Goal: Task Accomplishment & Management: Complete application form

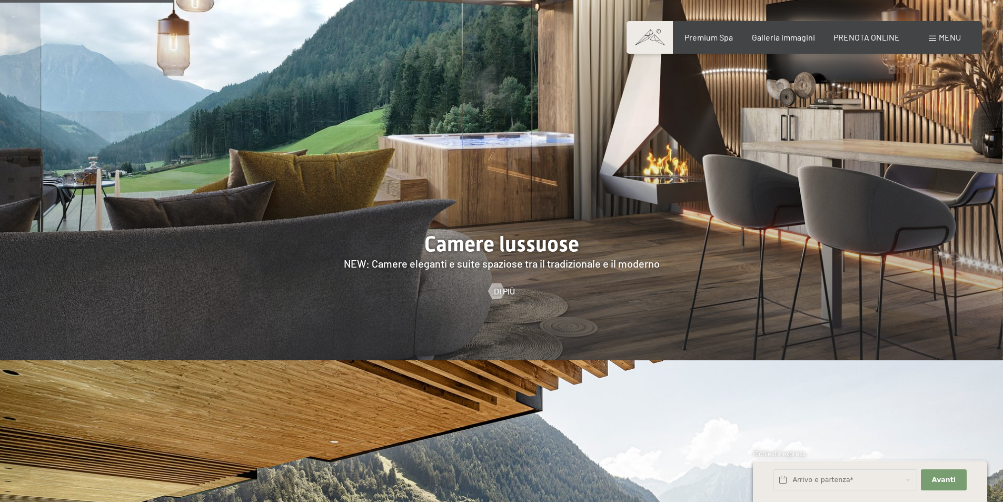
click at [945, 37] on span "Menu" at bounding box center [950, 37] width 22 height 10
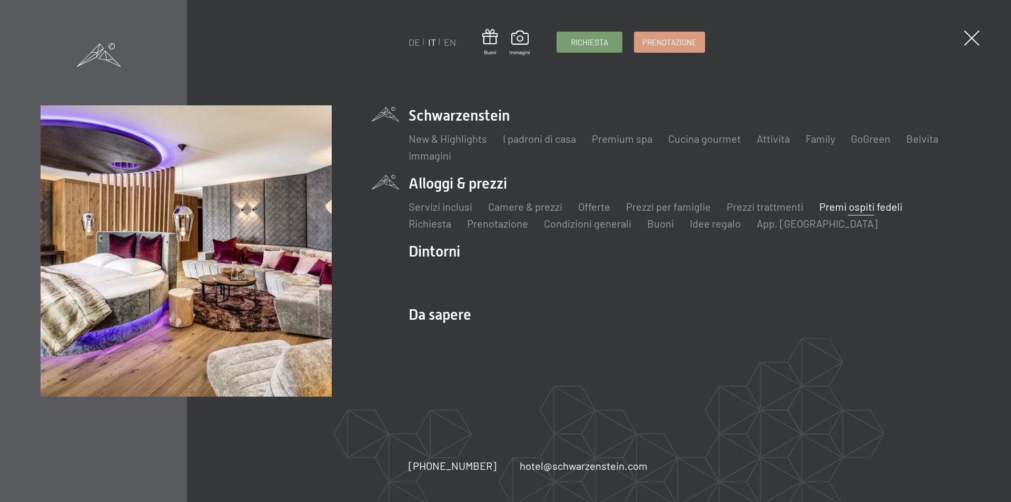
click at [868, 208] on link "Premi ospiti fedeli" at bounding box center [861, 206] width 83 height 13
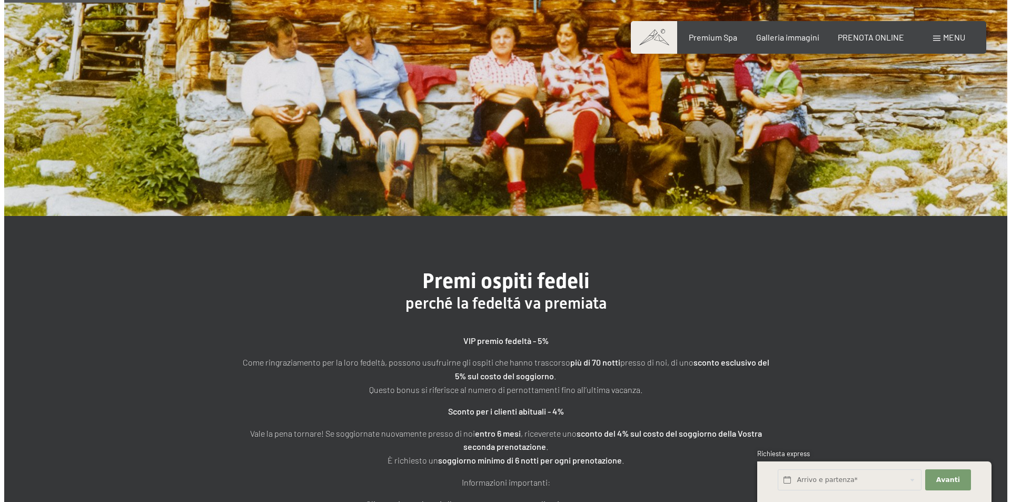
scroll to position [158, 0]
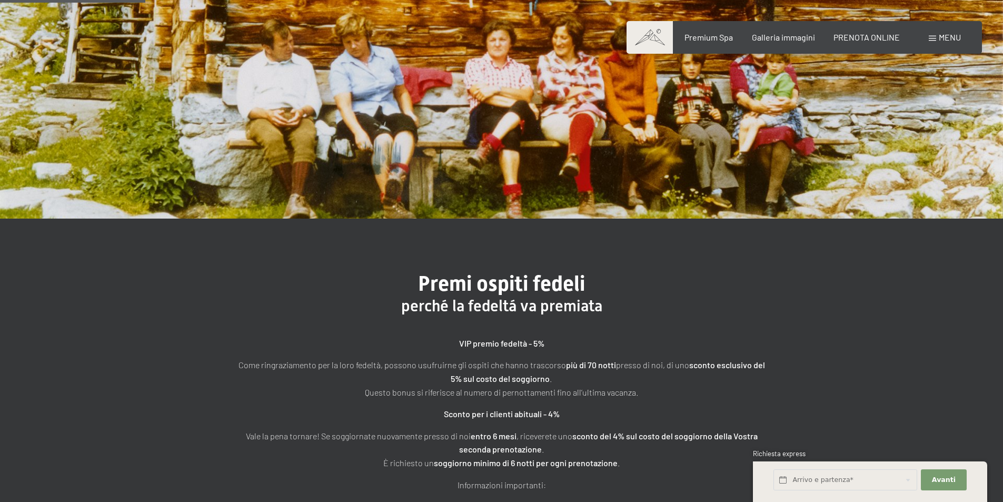
click at [937, 41] on div "Menu" at bounding box center [945, 38] width 32 height 12
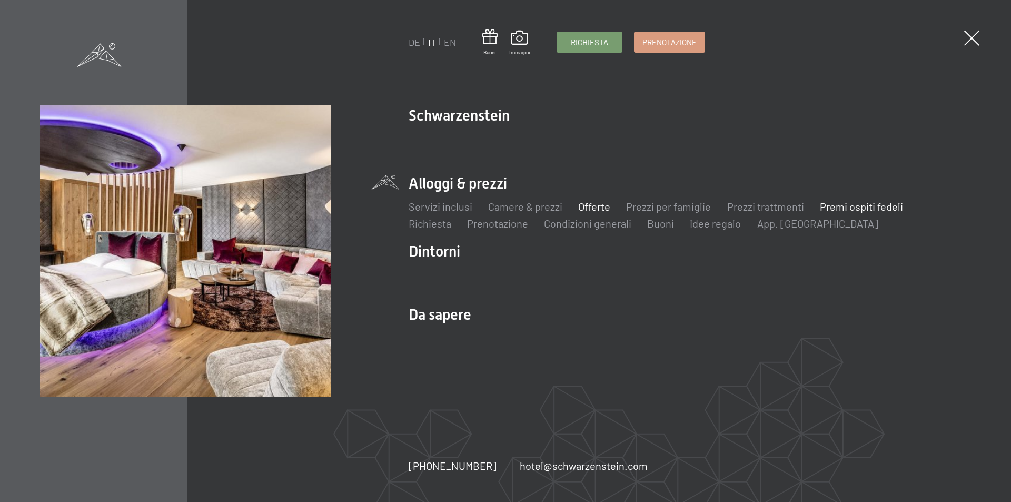
click at [604, 205] on link "Offerte" at bounding box center [594, 206] width 32 height 13
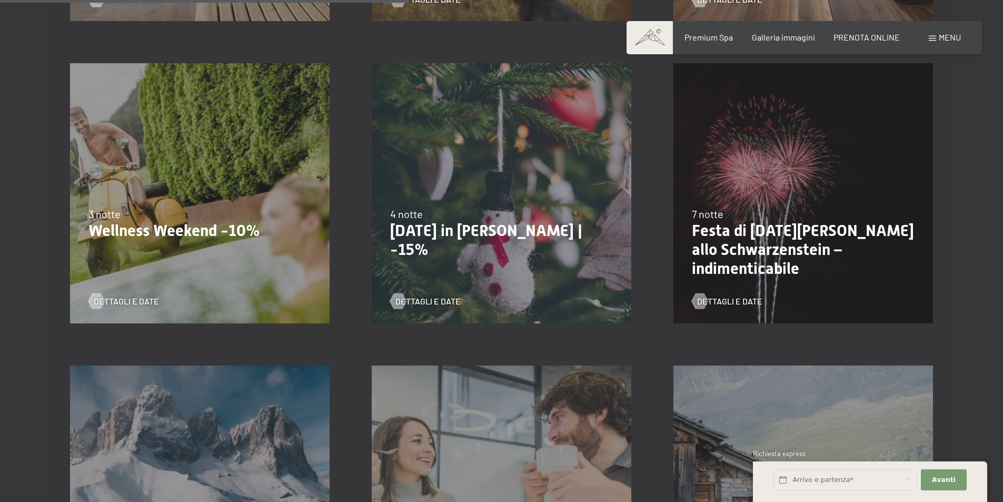
scroll to position [859, 0]
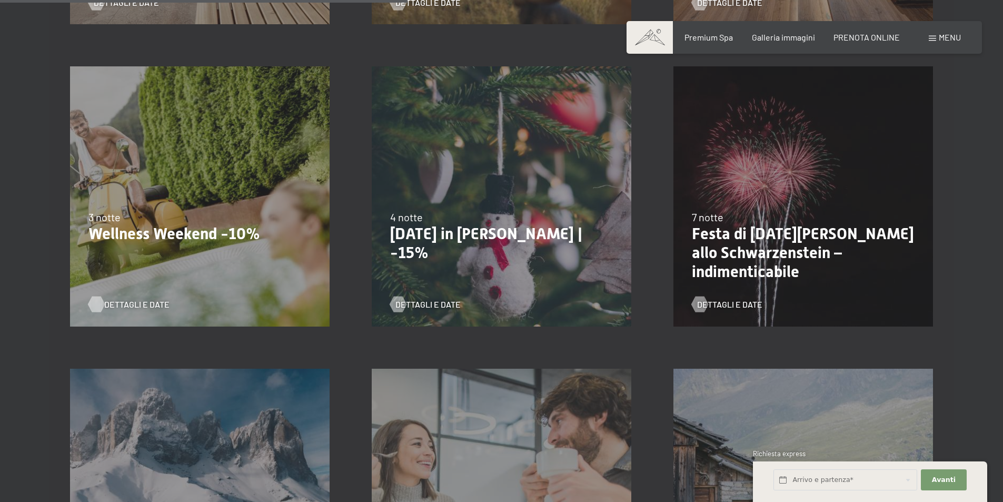
click at [117, 301] on span "Dettagli e Date" at bounding box center [136, 305] width 65 height 12
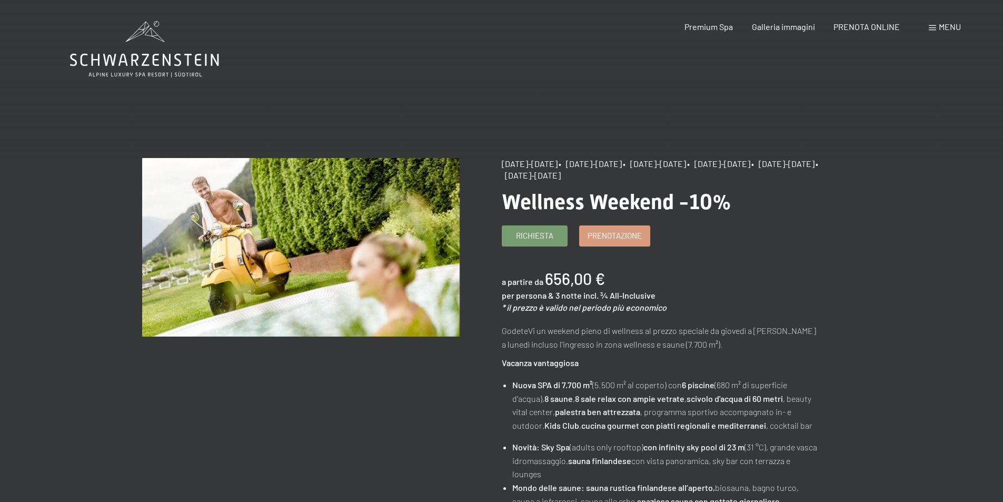
click at [940, 26] on span "Menu" at bounding box center [950, 27] width 22 height 10
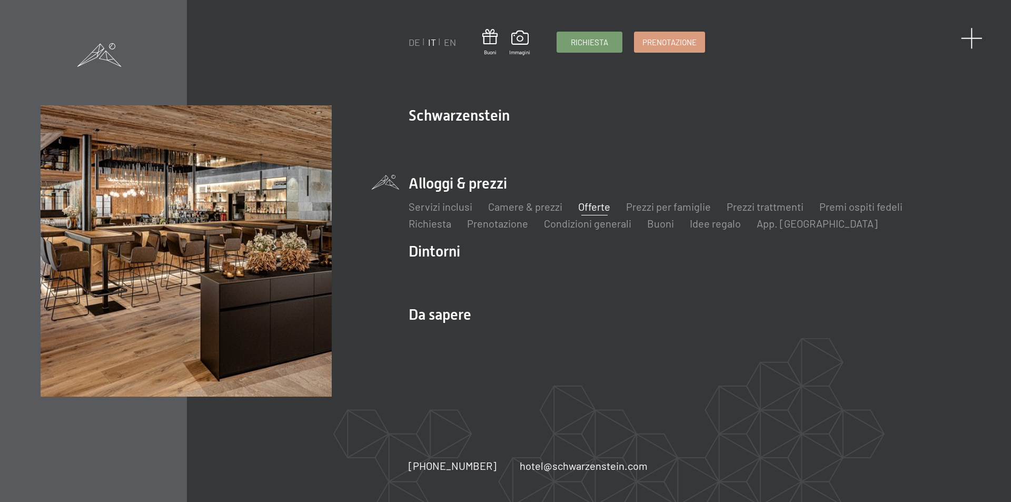
click at [972, 36] on span at bounding box center [972, 38] width 22 height 22
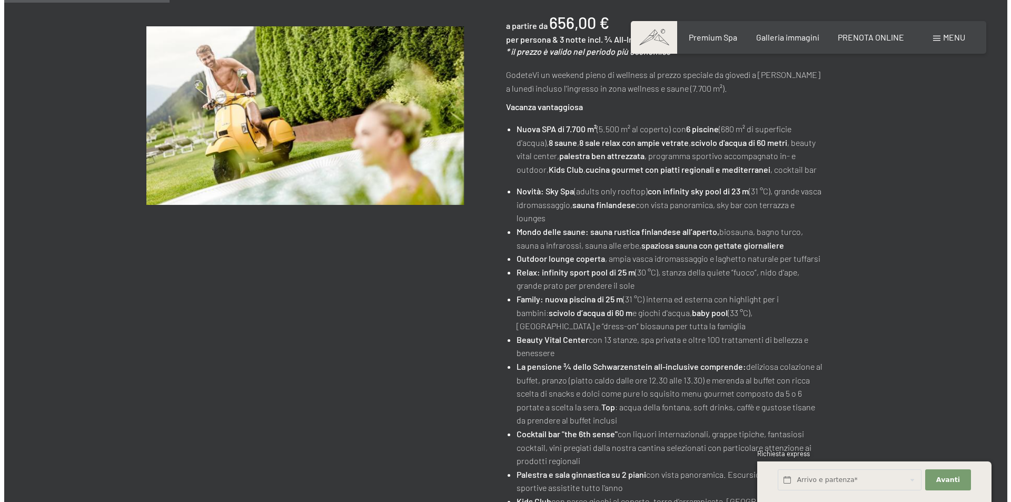
scroll to position [190, 0]
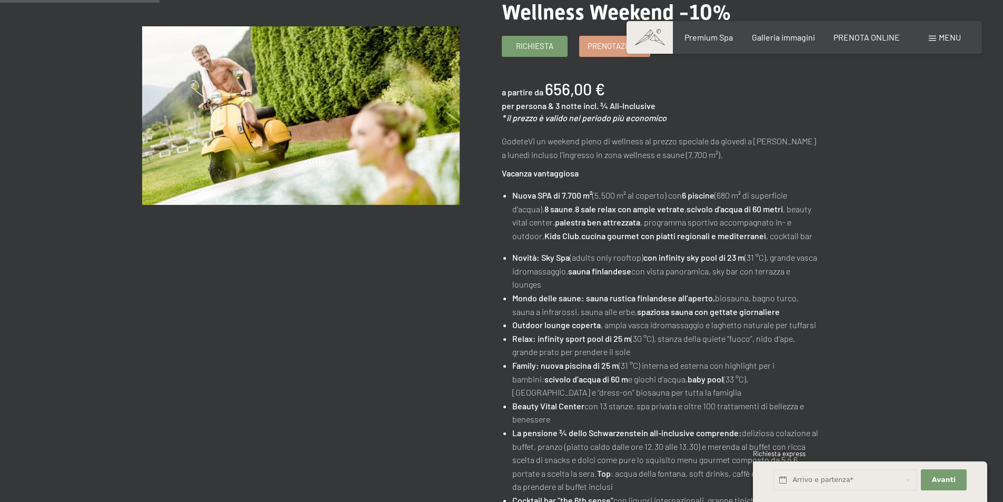
click at [954, 39] on span "Menu" at bounding box center [950, 37] width 22 height 10
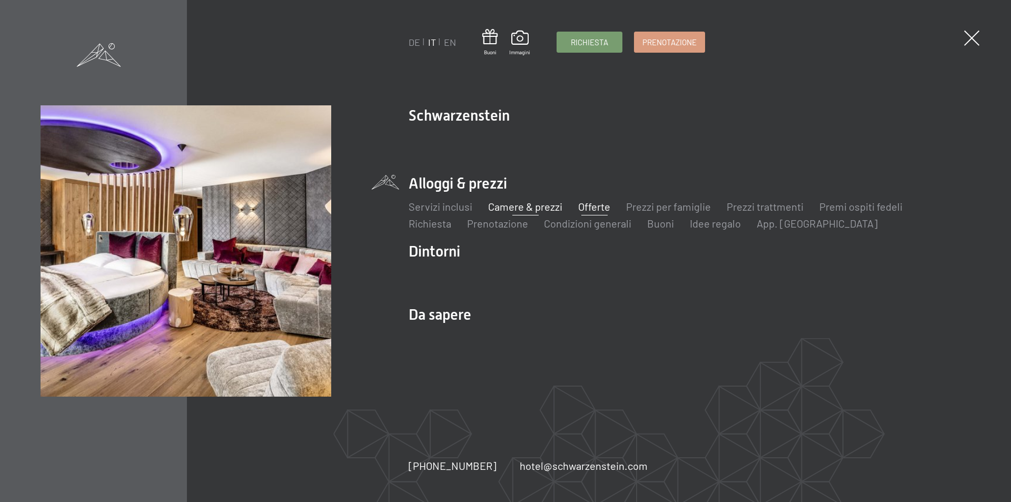
click at [529, 205] on link "Camere & prezzi" at bounding box center [525, 206] width 74 height 13
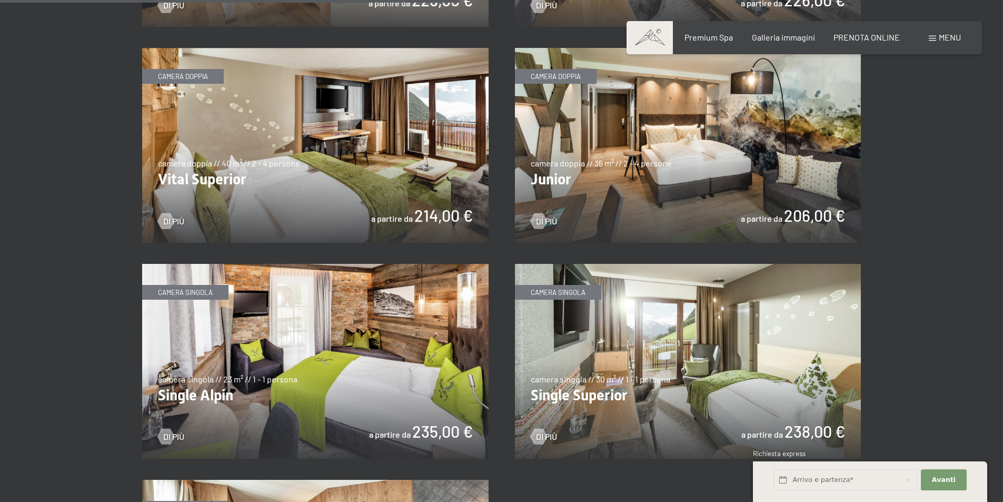
scroll to position [1475, 0]
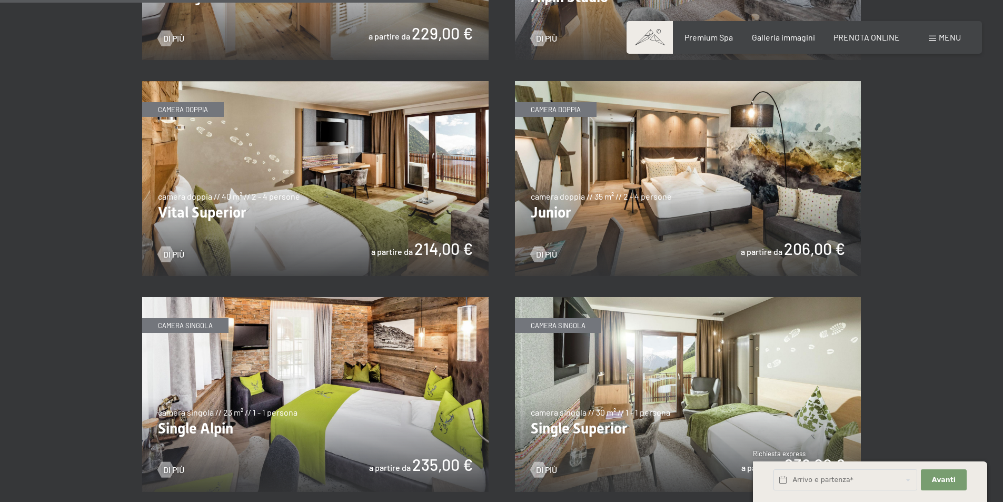
click at [610, 221] on img at bounding box center [688, 178] width 347 height 195
click at [273, 195] on img at bounding box center [315, 178] width 347 height 195
click at [675, 153] on img at bounding box center [688, 178] width 347 height 195
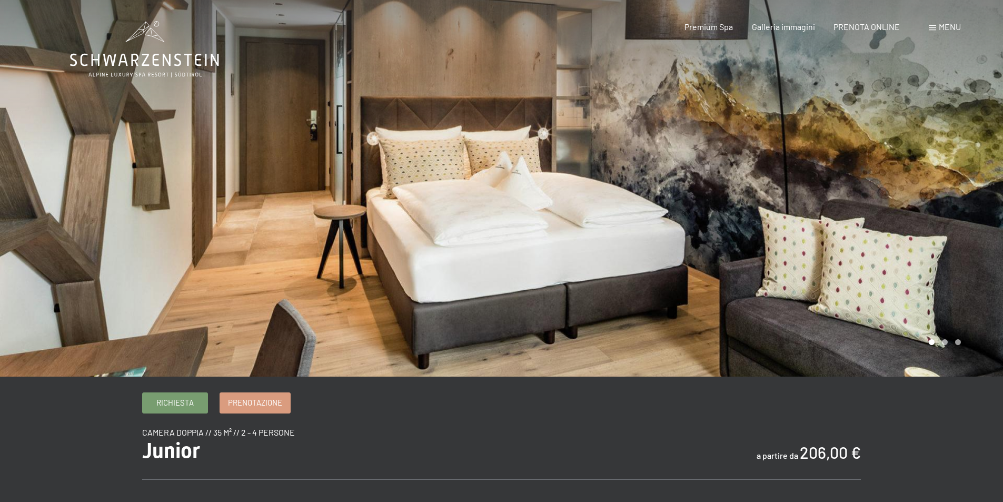
click at [940, 220] on div at bounding box center [753, 188] width 502 height 377
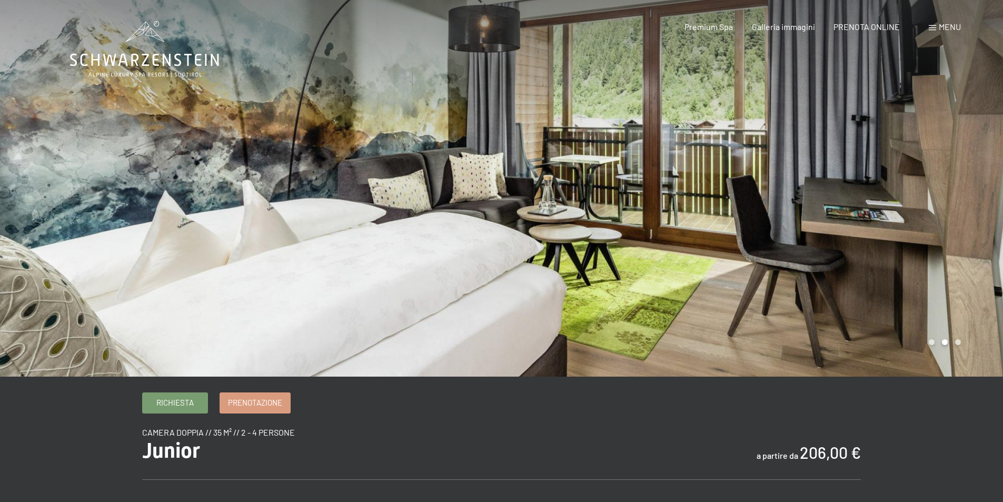
click at [940, 220] on div at bounding box center [753, 188] width 502 height 377
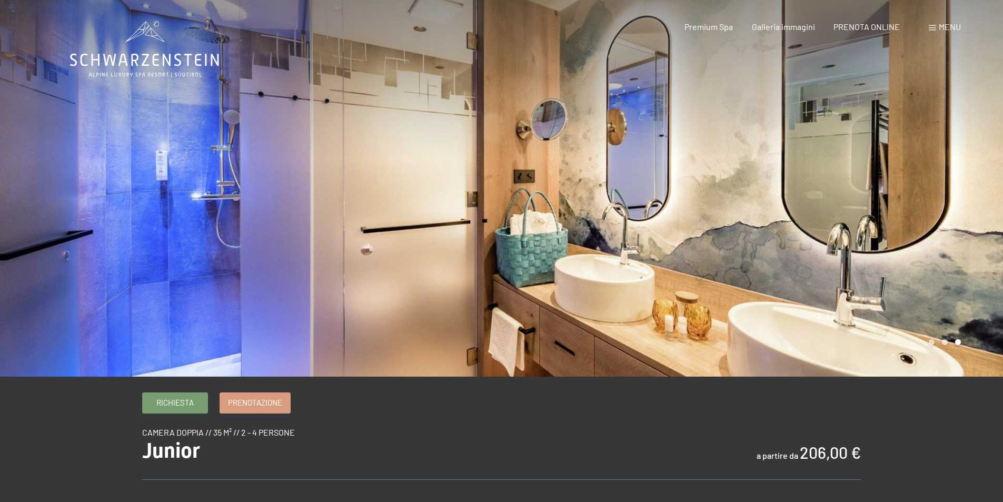
click at [940, 220] on div at bounding box center [753, 188] width 502 height 377
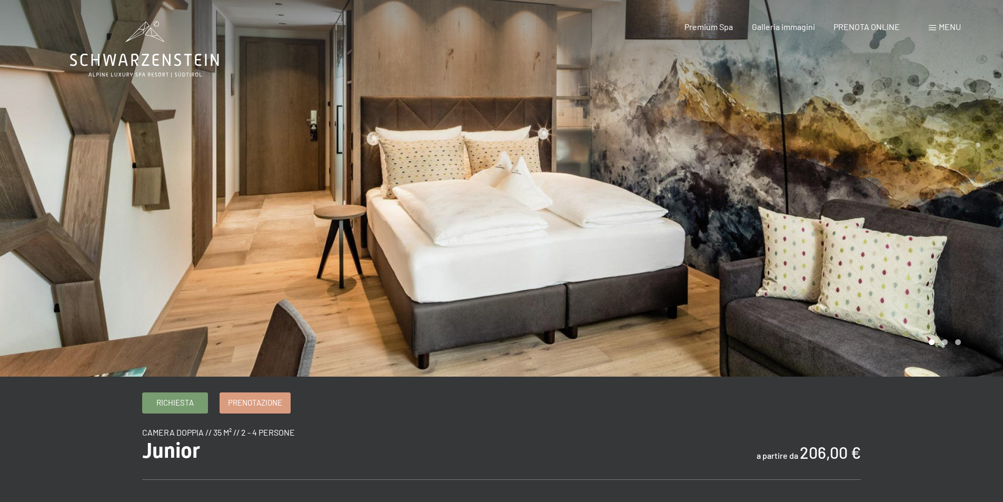
click at [940, 220] on div at bounding box center [753, 188] width 502 height 377
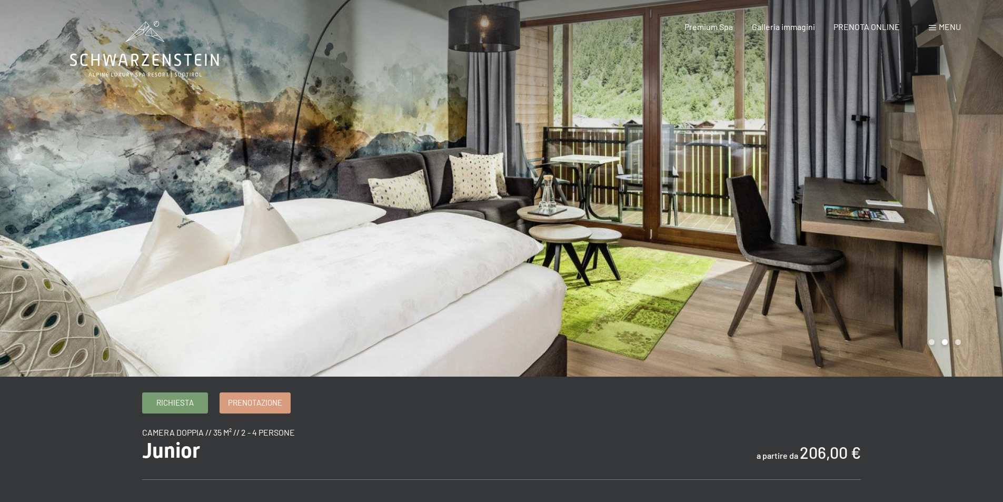
click at [940, 220] on div at bounding box center [753, 188] width 502 height 377
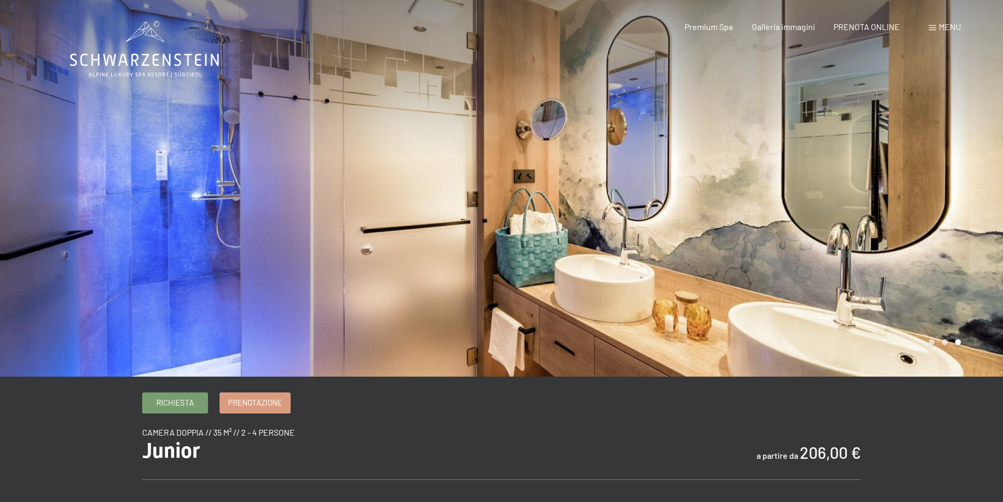
click at [940, 220] on div at bounding box center [753, 188] width 502 height 377
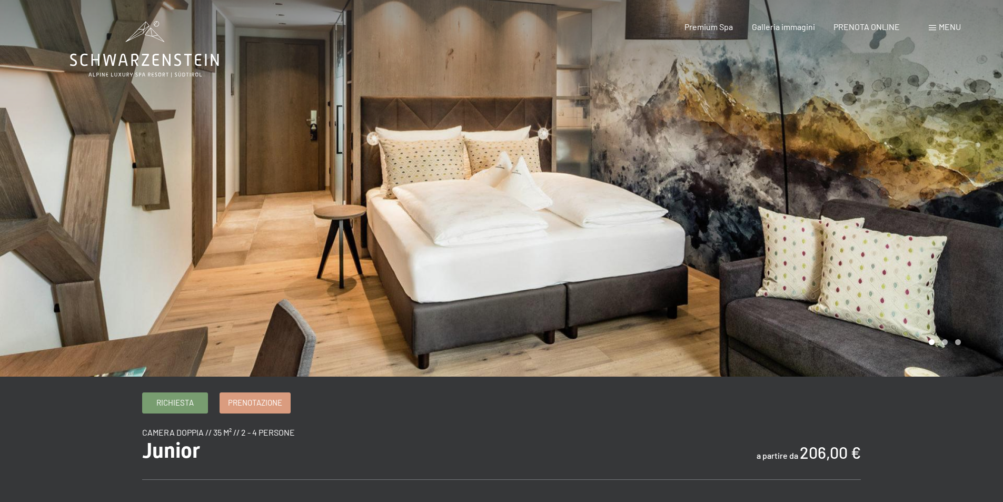
click at [940, 220] on div at bounding box center [753, 188] width 502 height 377
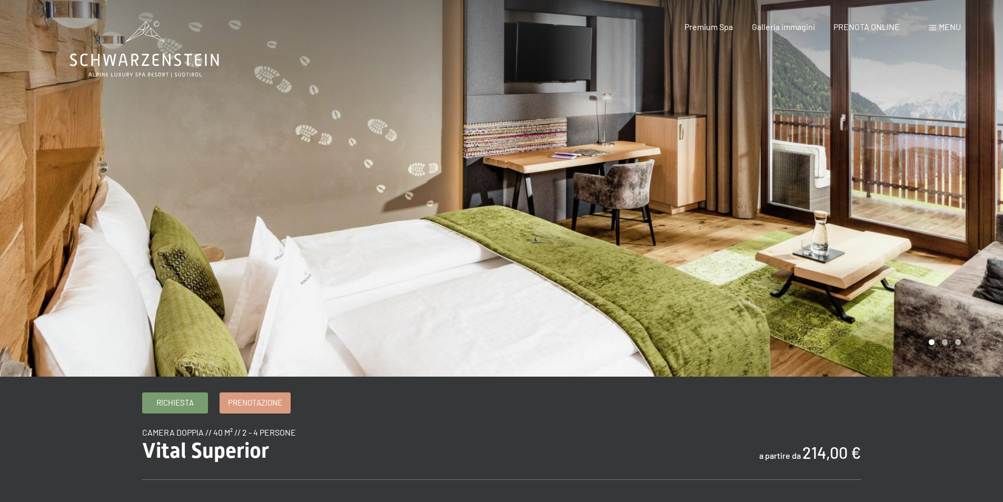
click at [875, 182] on div at bounding box center [753, 188] width 502 height 377
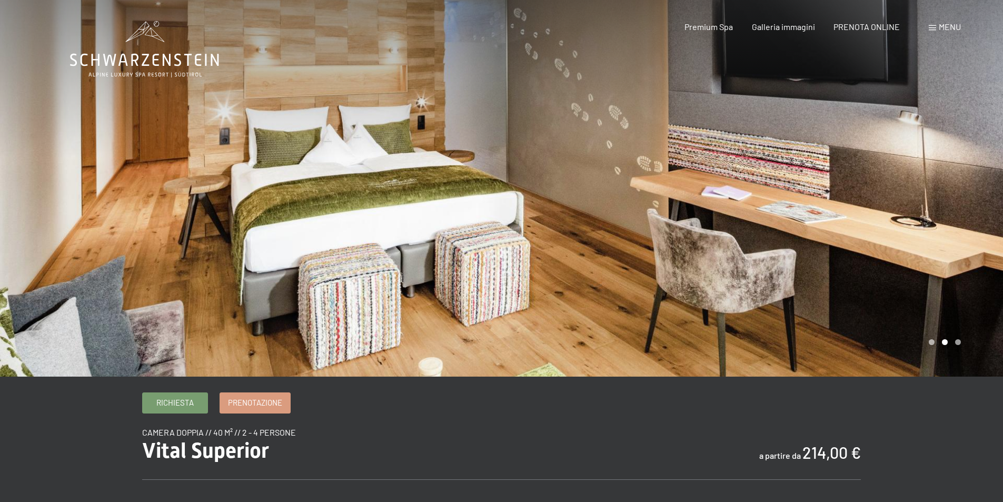
click at [875, 182] on div at bounding box center [753, 188] width 502 height 377
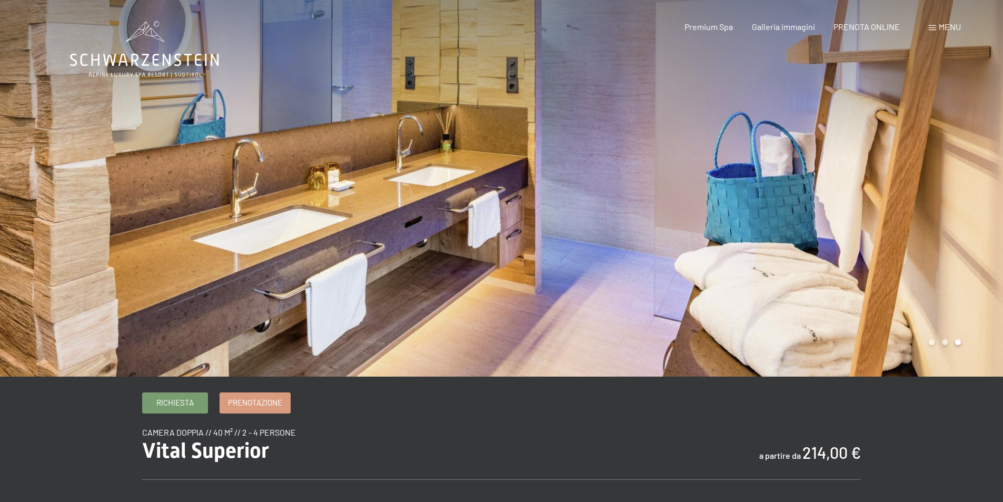
click at [875, 182] on div at bounding box center [753, 188] width 502 height 377
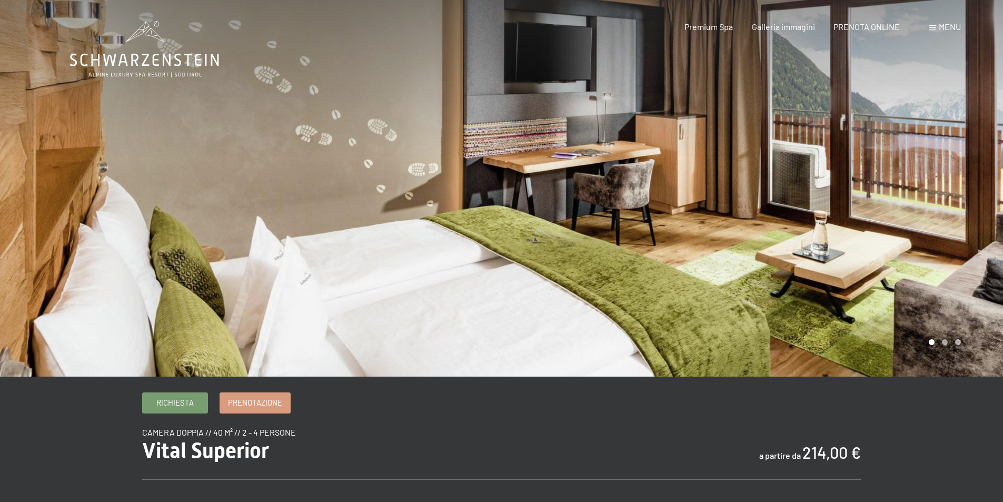
click at [875, 182] on div at bounding box center [753, 188] width 502 height 377
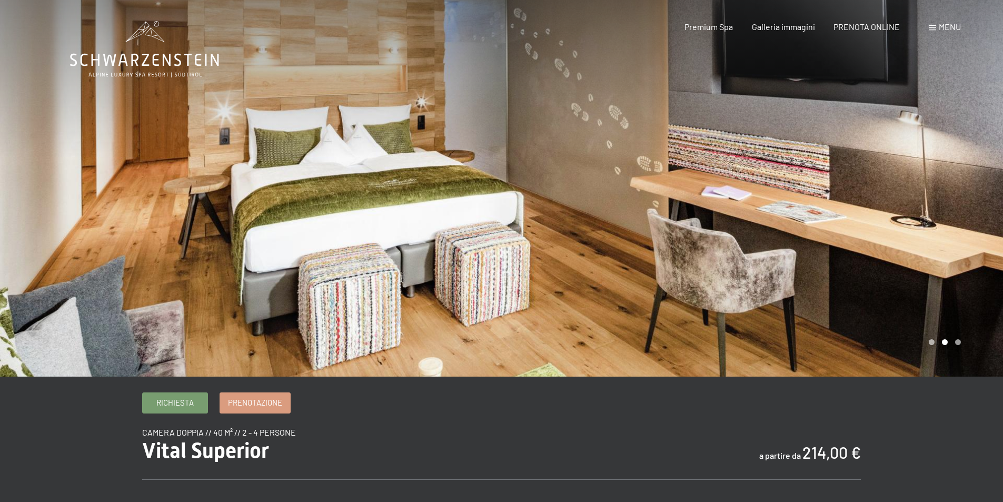
click at [875, 182] on div at bounding box center [753, 188] width 502 height 377
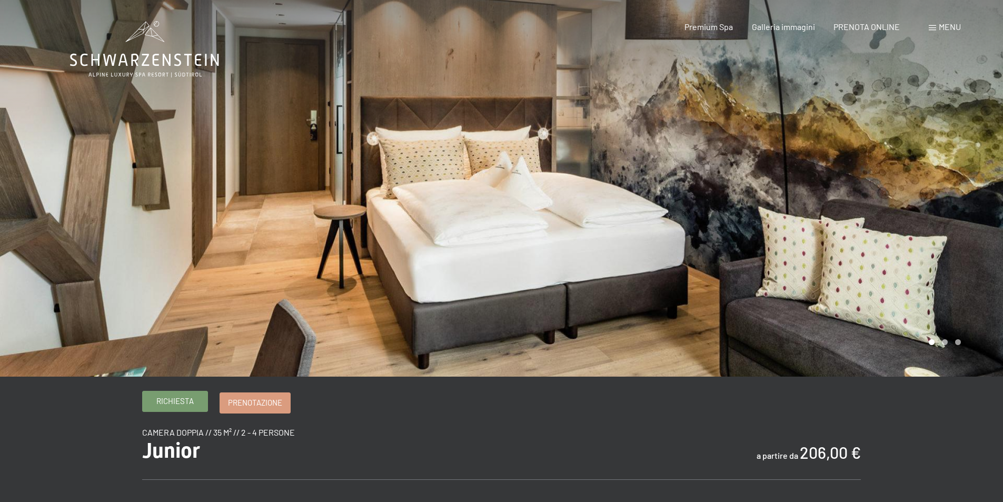
drag, startPoint x: 0, startPoint y: 0, endPoint x: 183, endPoint y: 403, distance: 442.7
click at [183, 403] on span "Richiesta" at bounding box center [174, 401] width 37 height 11
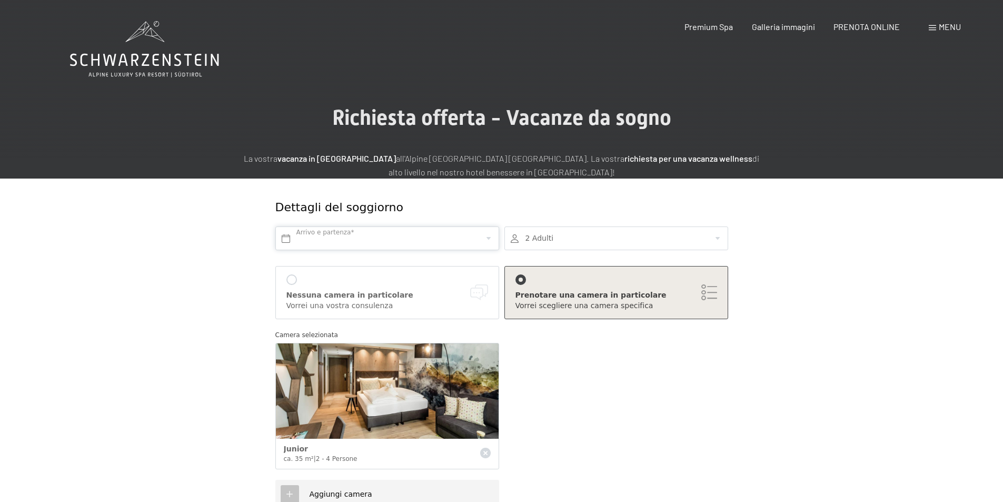
click at [326, 242] on input "text" at bounding box center [387, 238] width 224 height 24
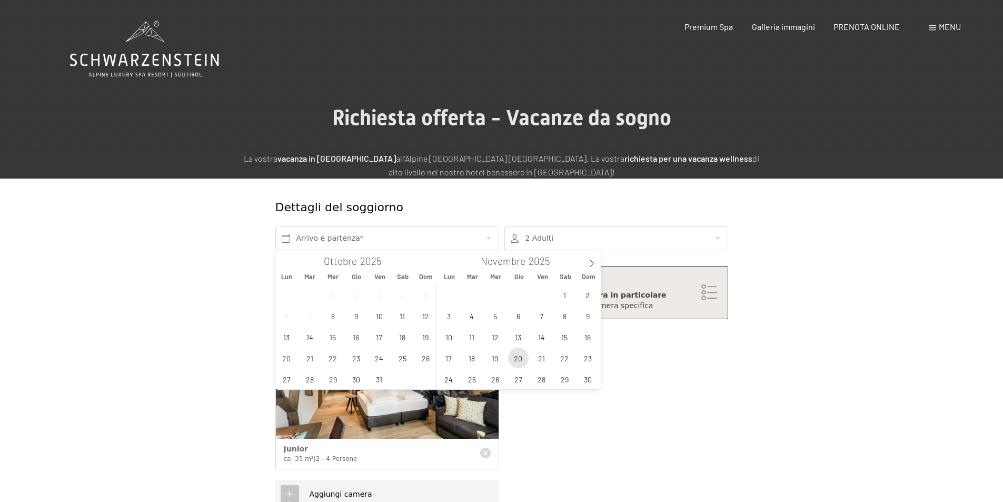
click at [520, 363] on span "20" at bounding box center [518, 358] width 21 height 21
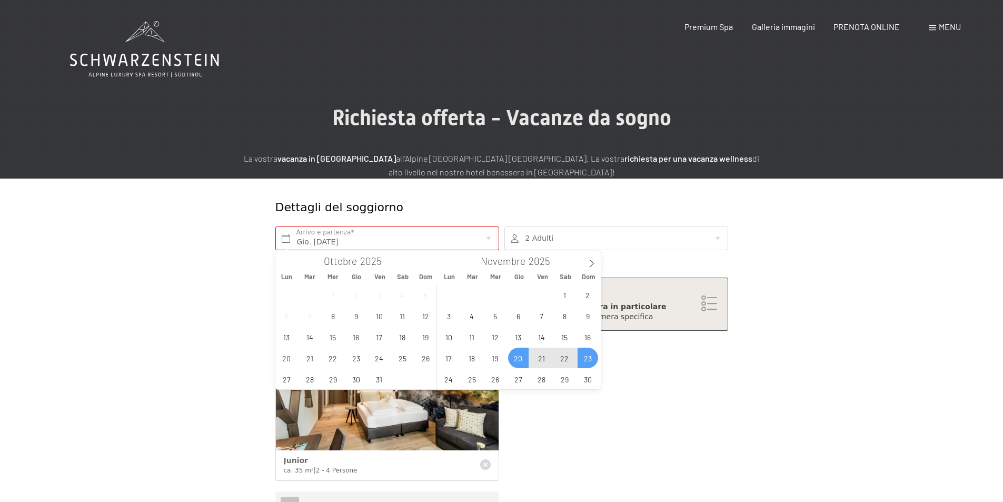
click at [581, 356] on span "23" at bounding box center [588, 358] width 21 height 21
type input "Gio. 20/11/2025 - Dom. 23/11/2025"
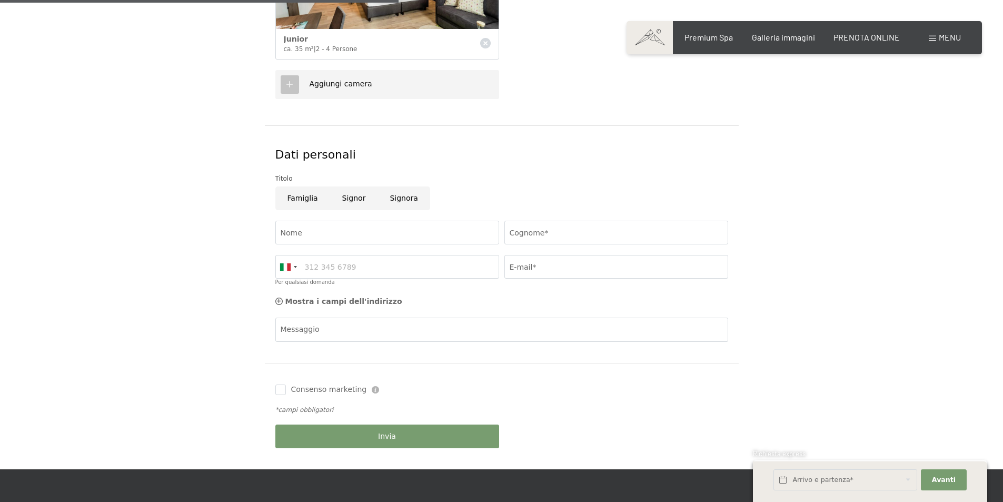
scroll to position [474, 0]
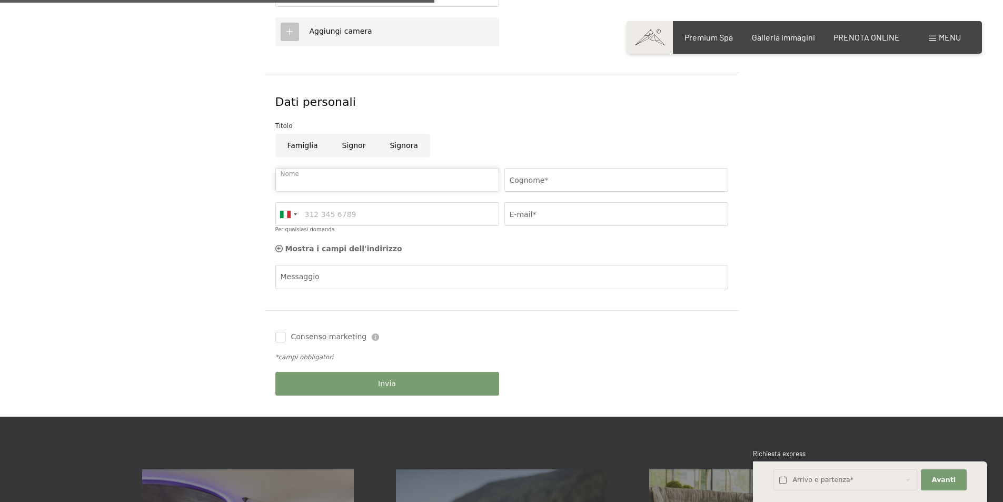
click at [311, 179] on input "Nome" at bounding box center [387, 180] width 224 height 24
type input "ARMANDO"
click at [561, 176] on input "Cognome*" at bounding box center [617, 180] width 224 height 24
type input "DASHI"
click at [408, 216] on input "Per qualsiasi domanda" at bounding box center [387, 214] width 224 height 24
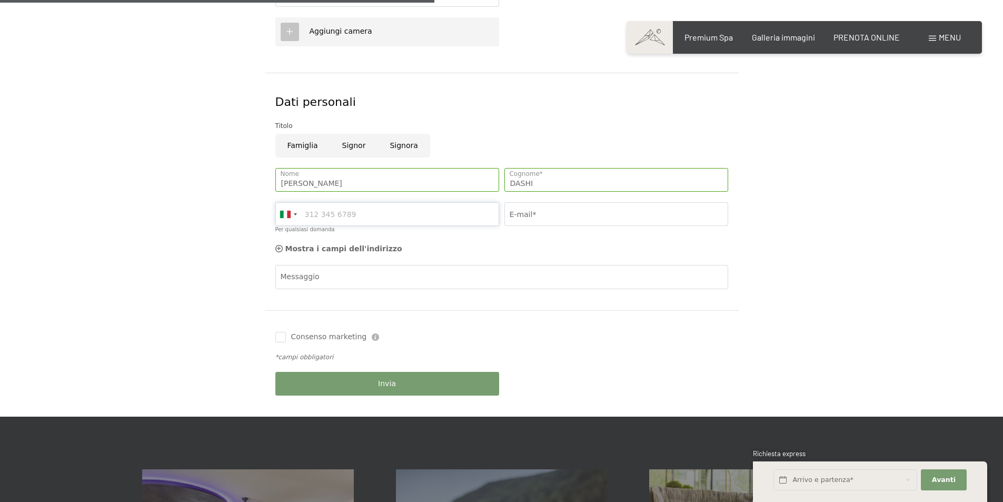
click at [359, 212] on input "Per qualsiasi domanda" at bounding box center [387, 214] width 224 height 24
type input "3292053806"
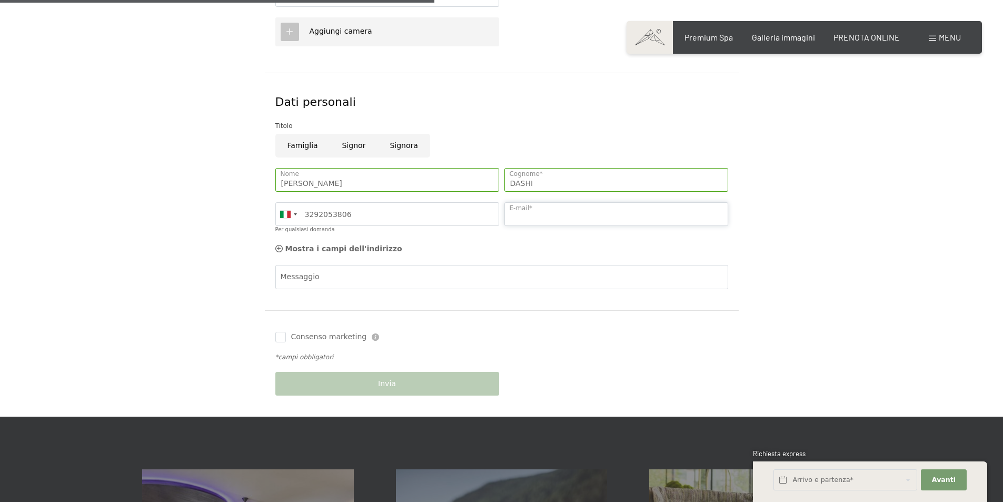
click at [532, 210] on input "E-mail*" at bounding box center [617, 214] width 224 height 24
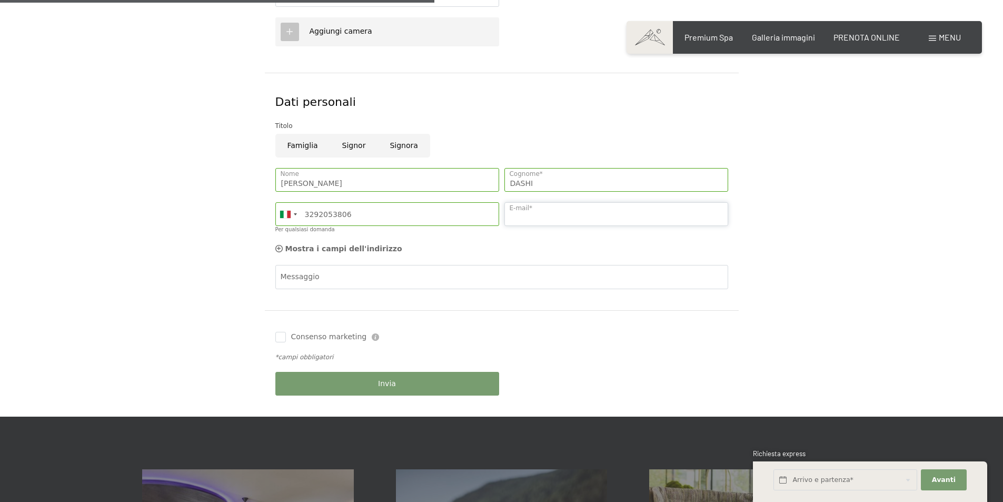
type input "a.dashi@yahoo.it"
click at [353, 146] on input "Signor" at bounding box center [354, 146] width 48 height 24
radio input "true"
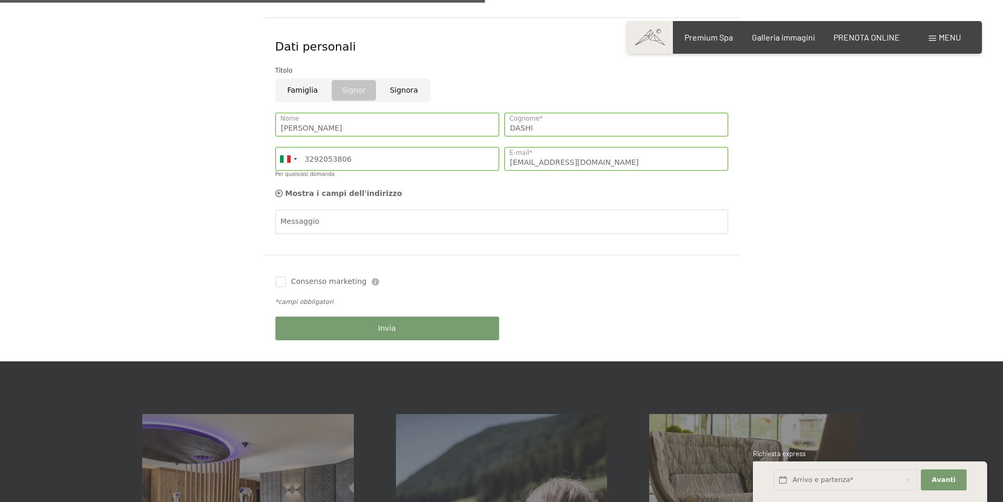
scroll to position [579, 0]
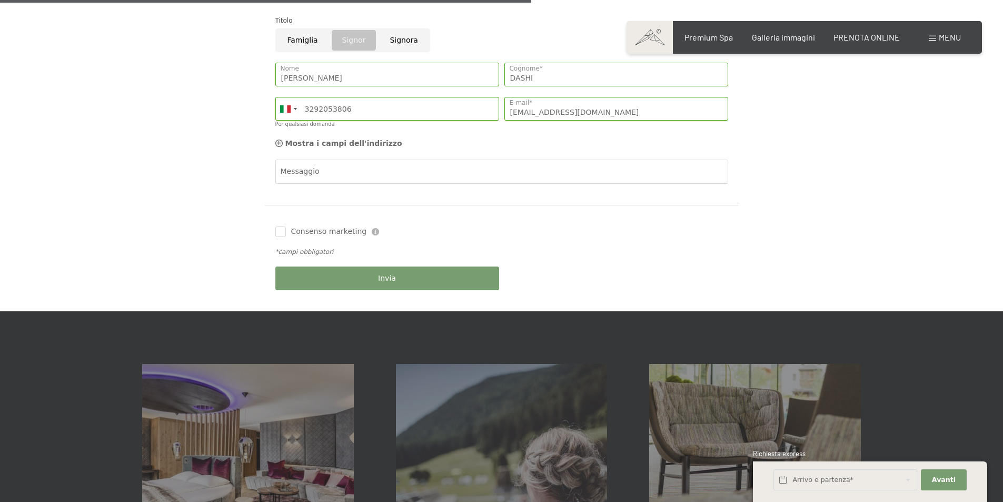
click at [403, 277] on span "Consenso marketing*" at bounding box center [441, 282] width 80 height 11
click at [396, 277] on input "Consenso marketing*" at bounding box center [390, 282] width 11 height 11
checkbox input "false"
click at [394, 283] on span "Invia" at bounding box center [387, 278] width 18 height 11
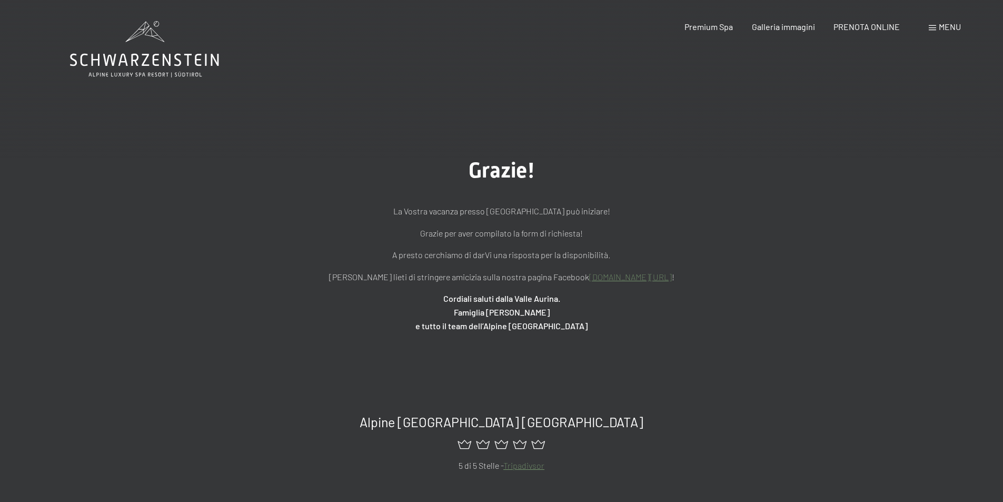
click at [955, 25] on span "Menu" at bounding box center [950, 27] width 22 height 10
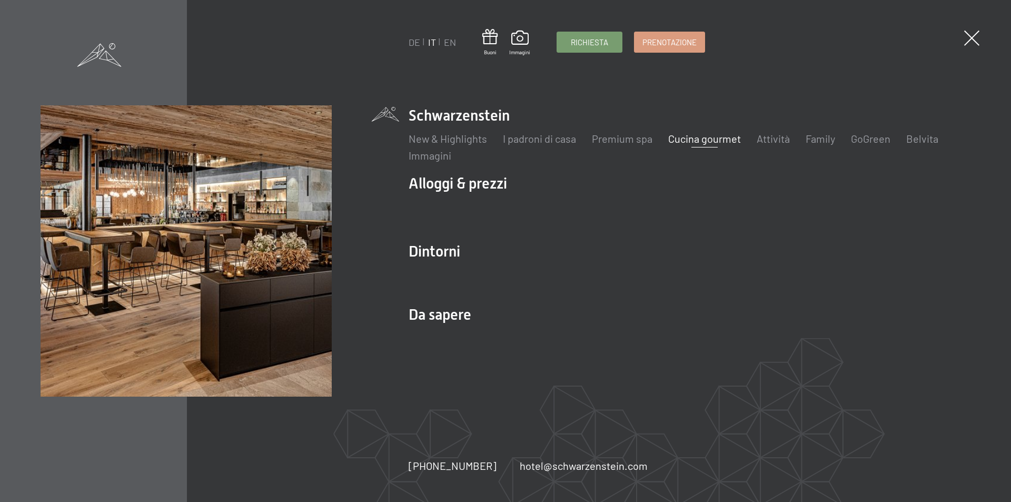
click at [705, 136] on link "Cucina gourmet" at bounding box center [704, 138] width 73 height 13
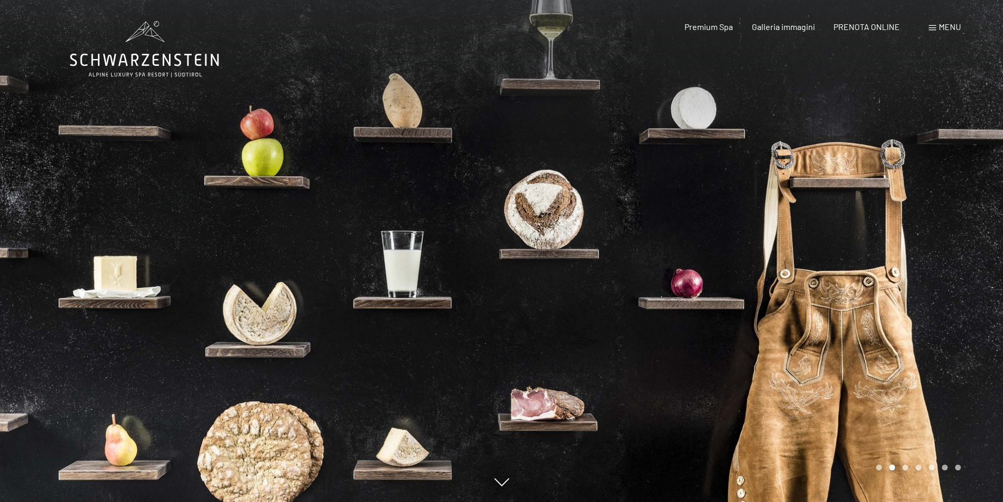
click at [711, 125] on div at bounding box center [753, 251] width 502 height 502
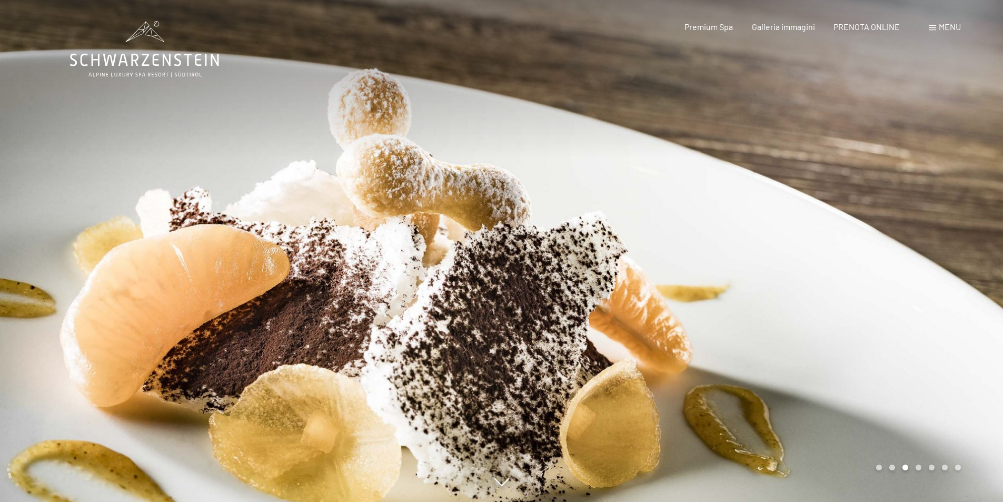
click at [711, 125] on div at bounding box center [753, 251] width 502 height 502
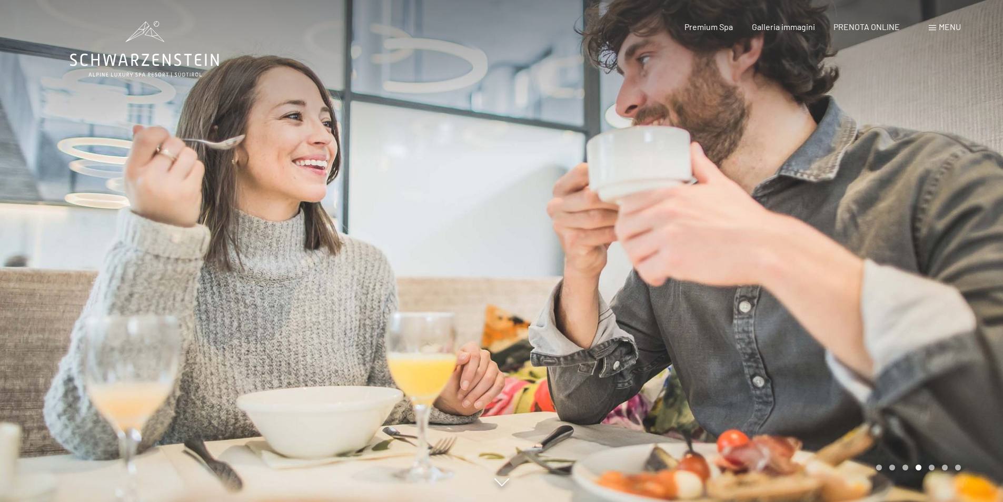
click at [711, 125] on div at bounding box center [753, 251] width 502 height 502
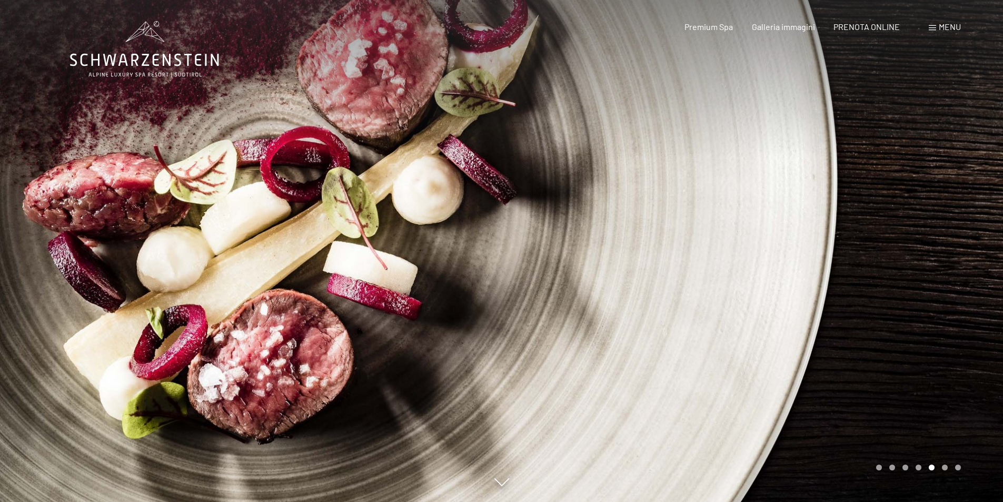
click at [711, 125] on div at bounding box center [753, 251] width 502 height 502
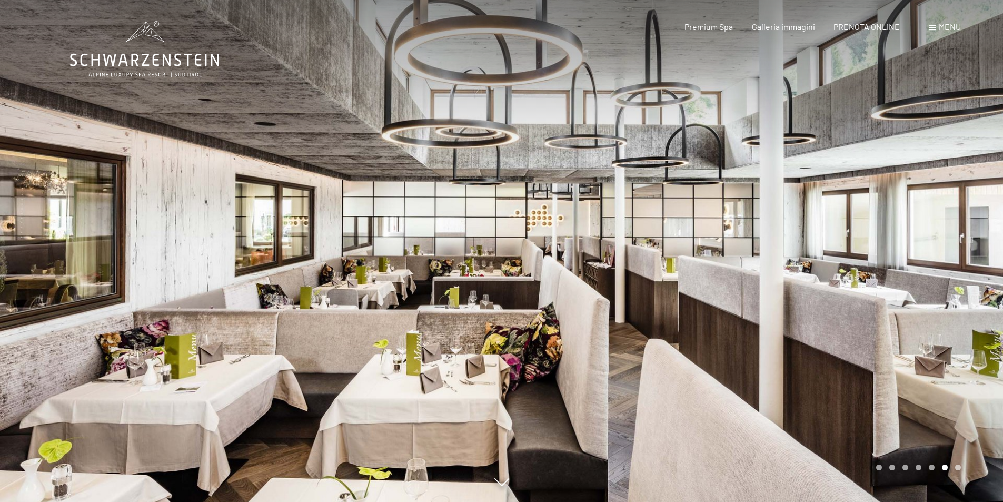
click at [711, 125] on div at bounding box center [753, 251] width 502 height 502
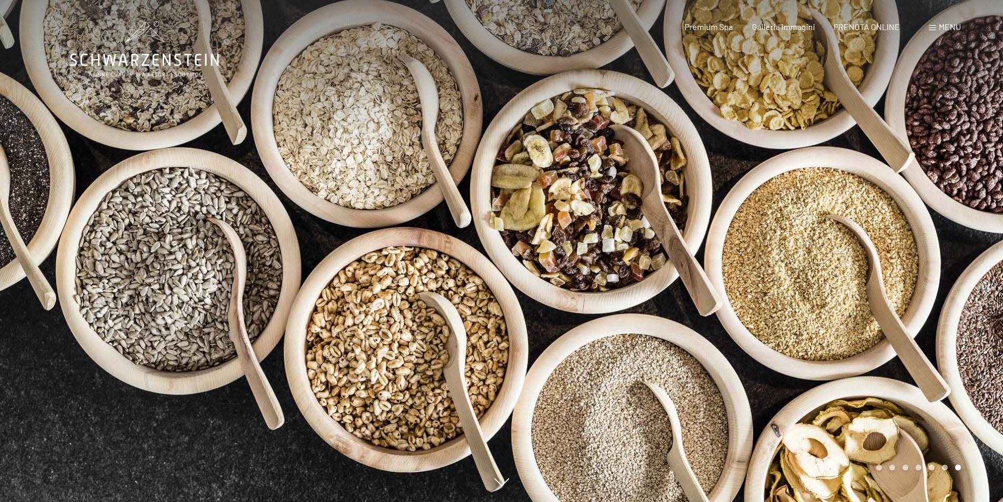
click at [711, 125] on div at bounding box center [753, 251] width 502 height 502
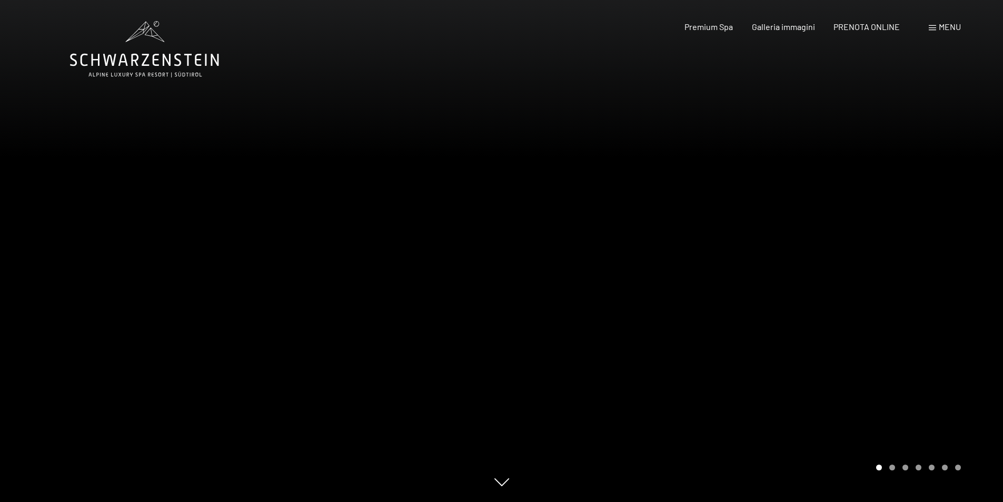
click at [711, 125] on div at bounding box center [753, 251] width 502 height 502
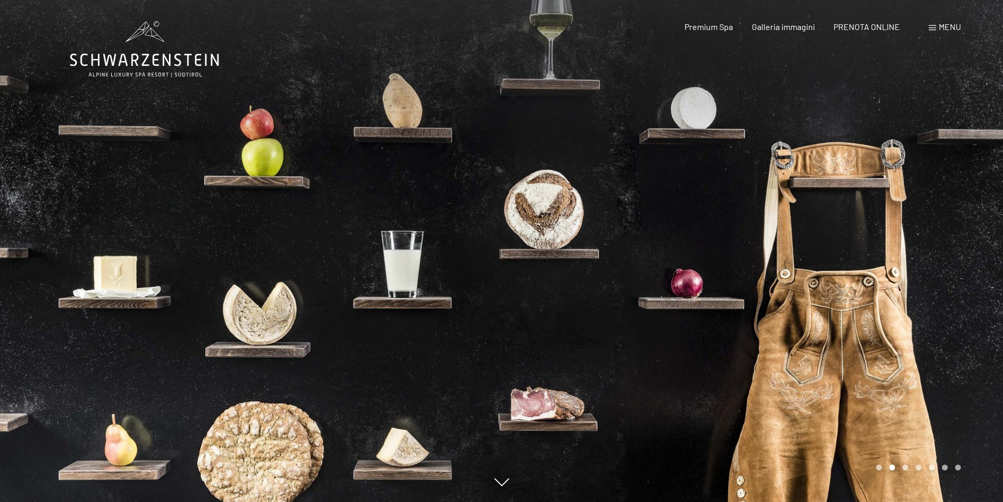
click at [711, 125] on div at bounding box center [753, 251] width 502 height 502
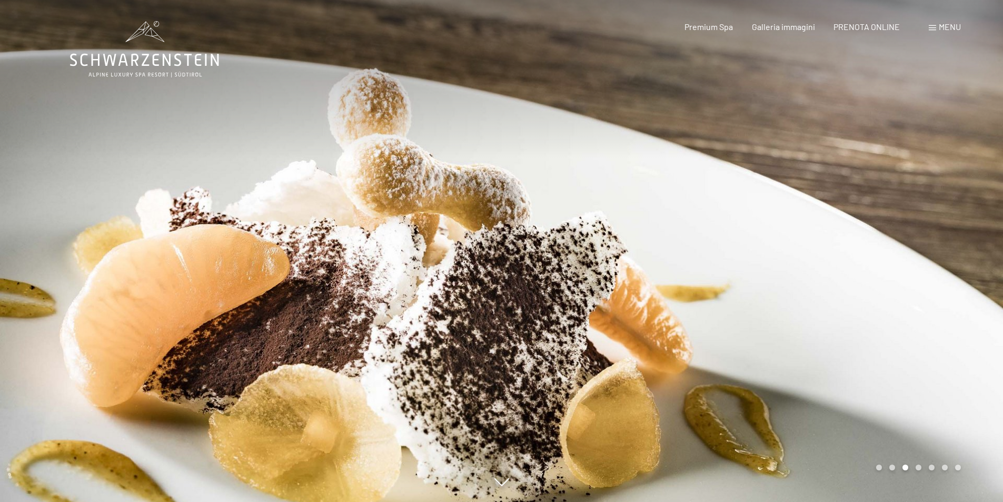
click at [711, 125] on div at bounding box center [753, 251] width 502 height 502
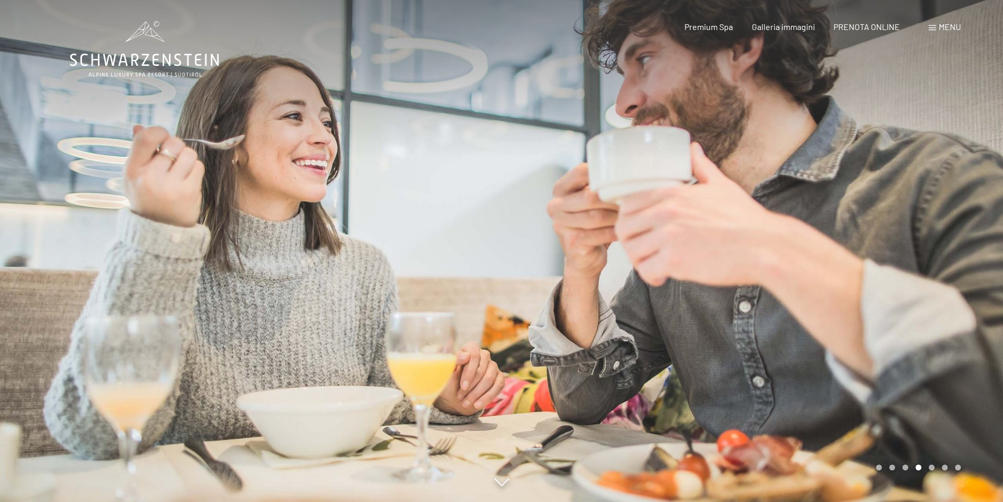
click at [711, 125] on div at bounding box center [753, 251] width 502 height 502
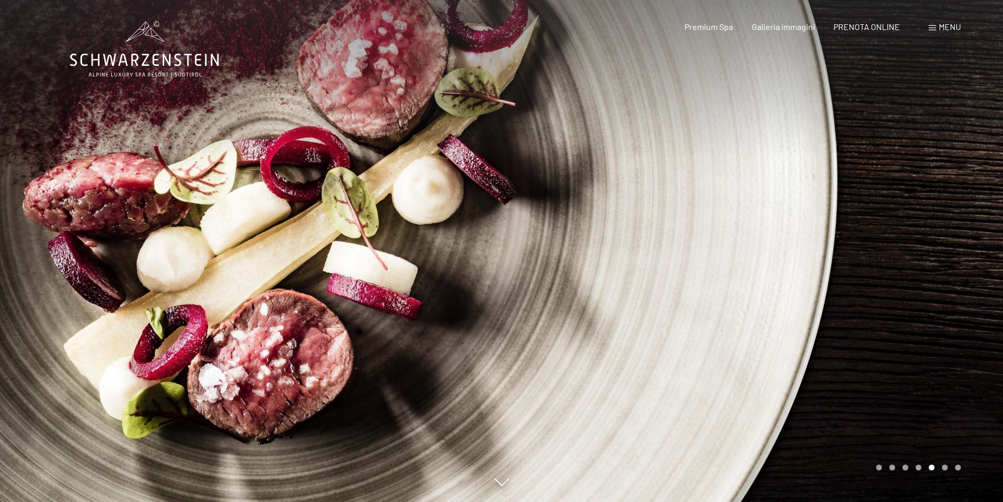
click at [711, 125] on div at bounding box center [753, 251] width 502 height 502
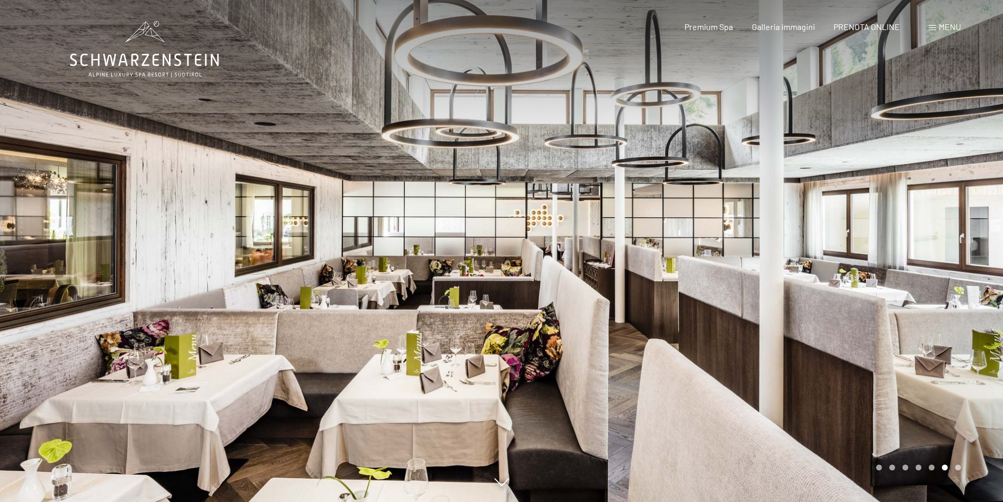
click at [944, 31] on span "Menu" at bounding box center [950, 27] width 22 height 10
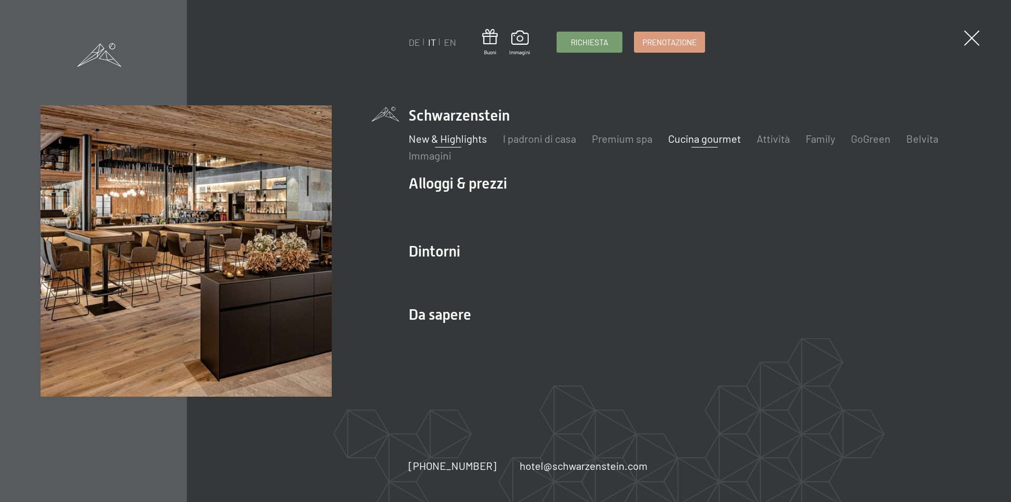
click at [469, 141] on link "New & Highlights" at bounding box center [448, 138] width 78 height 13
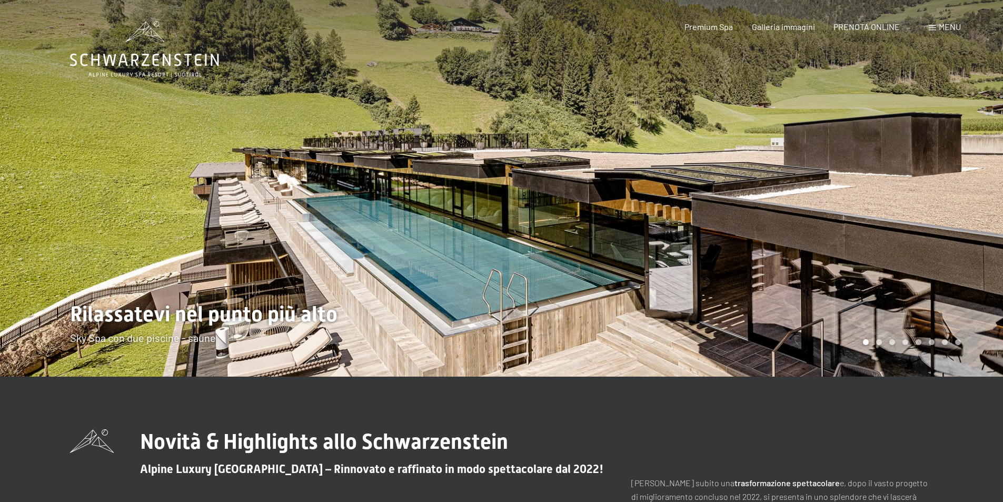
click at [486, 192] on div at bounding box center [251, 188] width 502 height 377
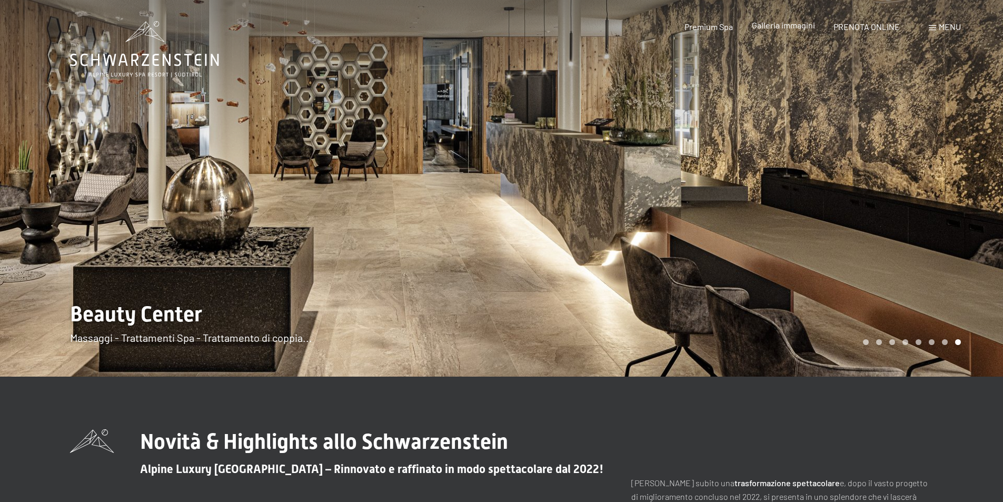
click at [794, 28] on span "Galleria immagini" at bounding box center [783, 25] width 63 height 10
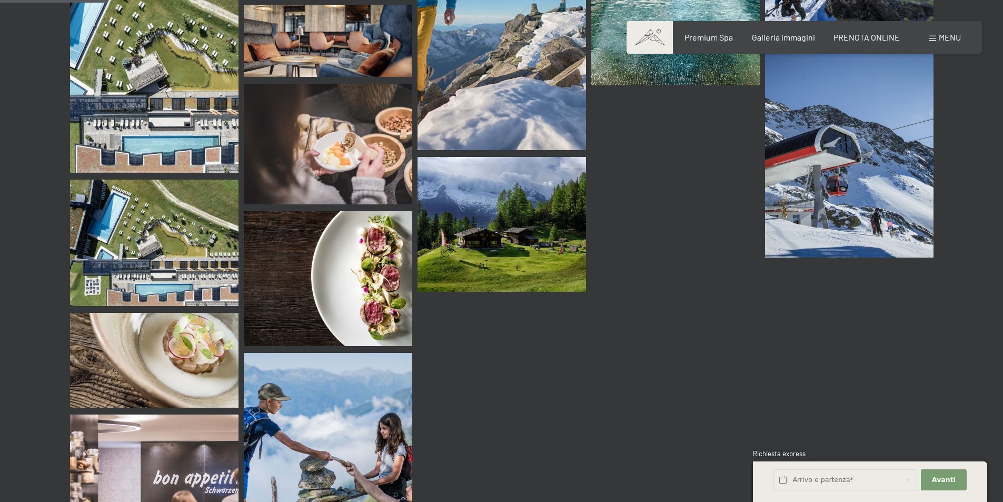
scroll to position [1211, 0]
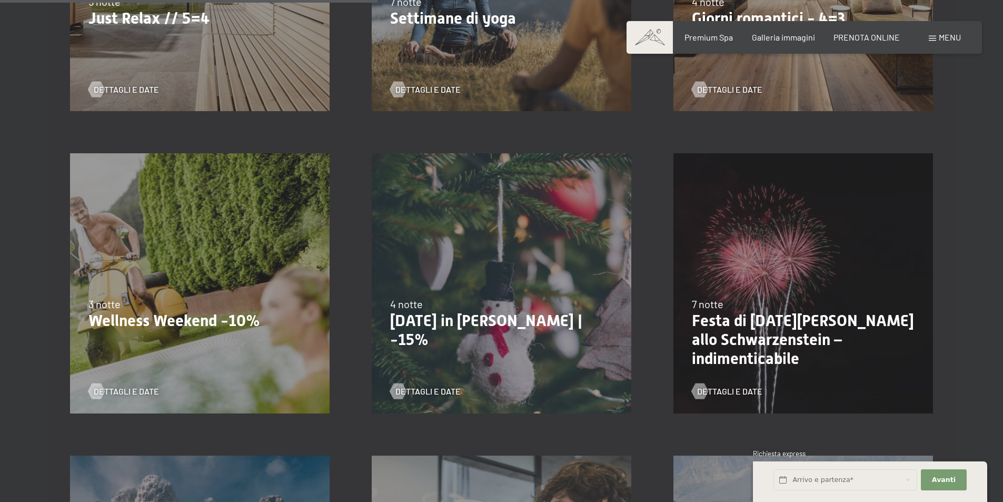
scroll to position [790, 0]
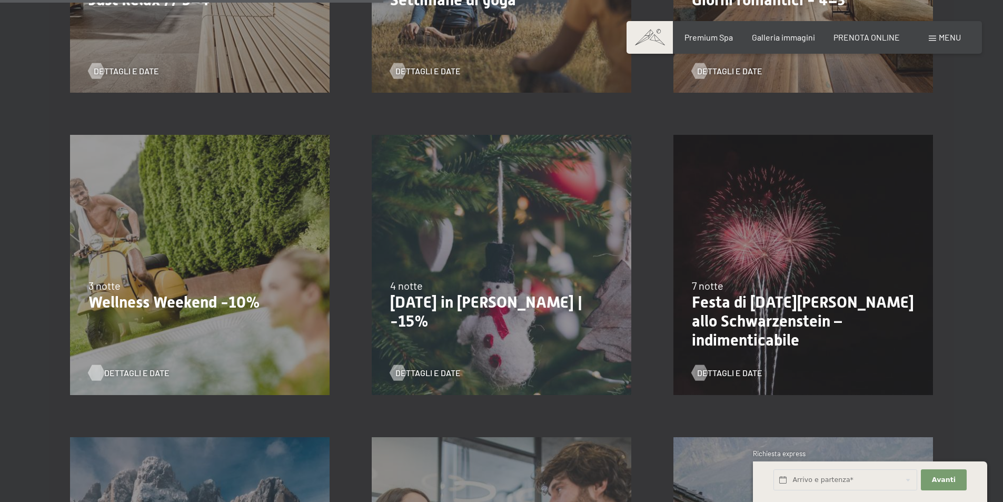
click at [126, 370] on span "Dettagli e Date" at bounding box center [136, 373] width 65 height 12
click at [455, 376] on span "Dettagli e Date" at bounding box center [438, 373] width 65 height 12
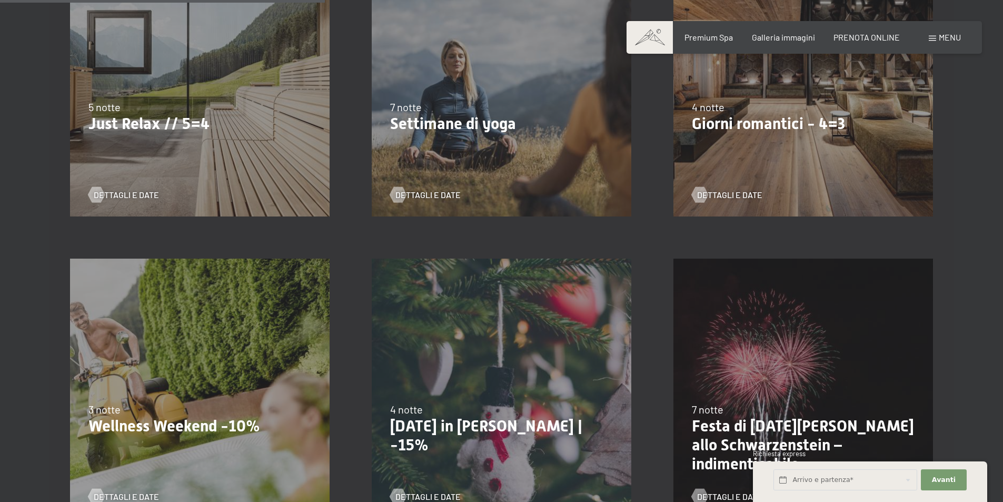
scroll to position [685, 0]
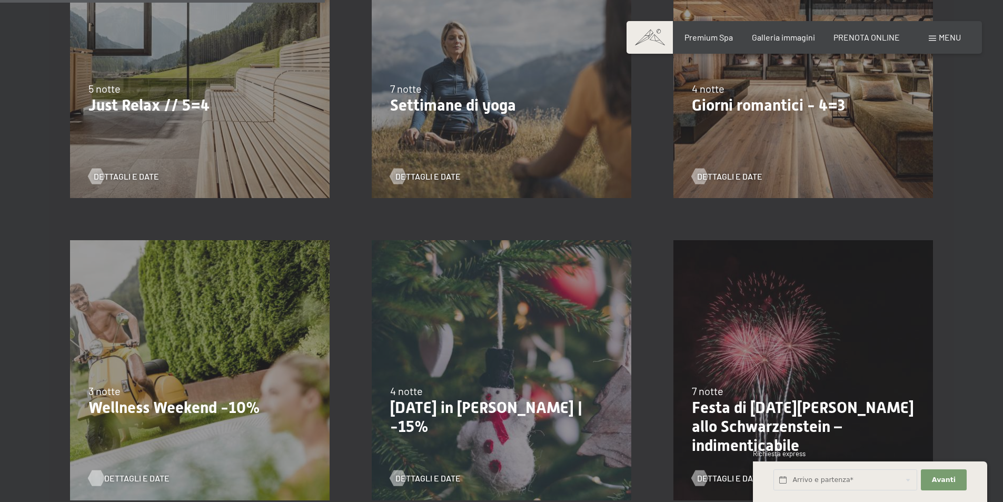
click at [101, 477] on div at bounding box center [96, 478] width 9 height 16
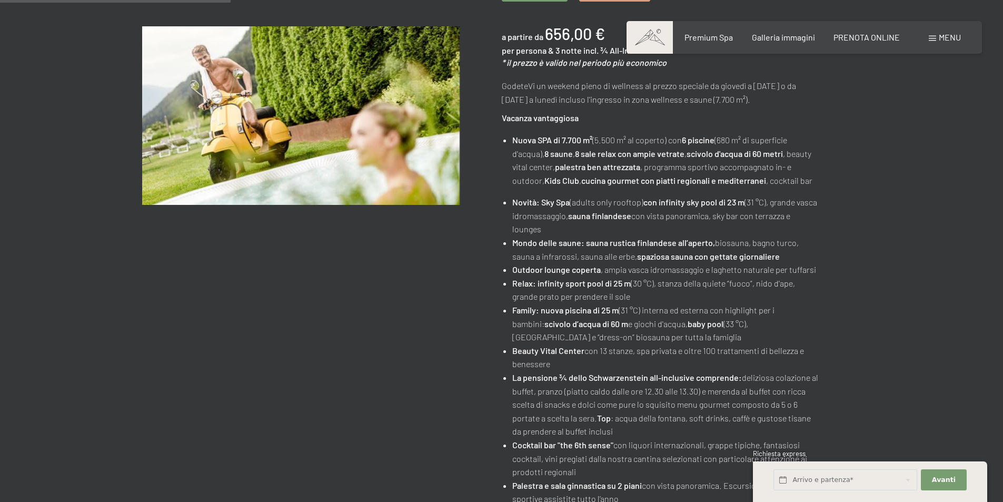
scroll to position [263, 0]
